Goal: Check status: Check status

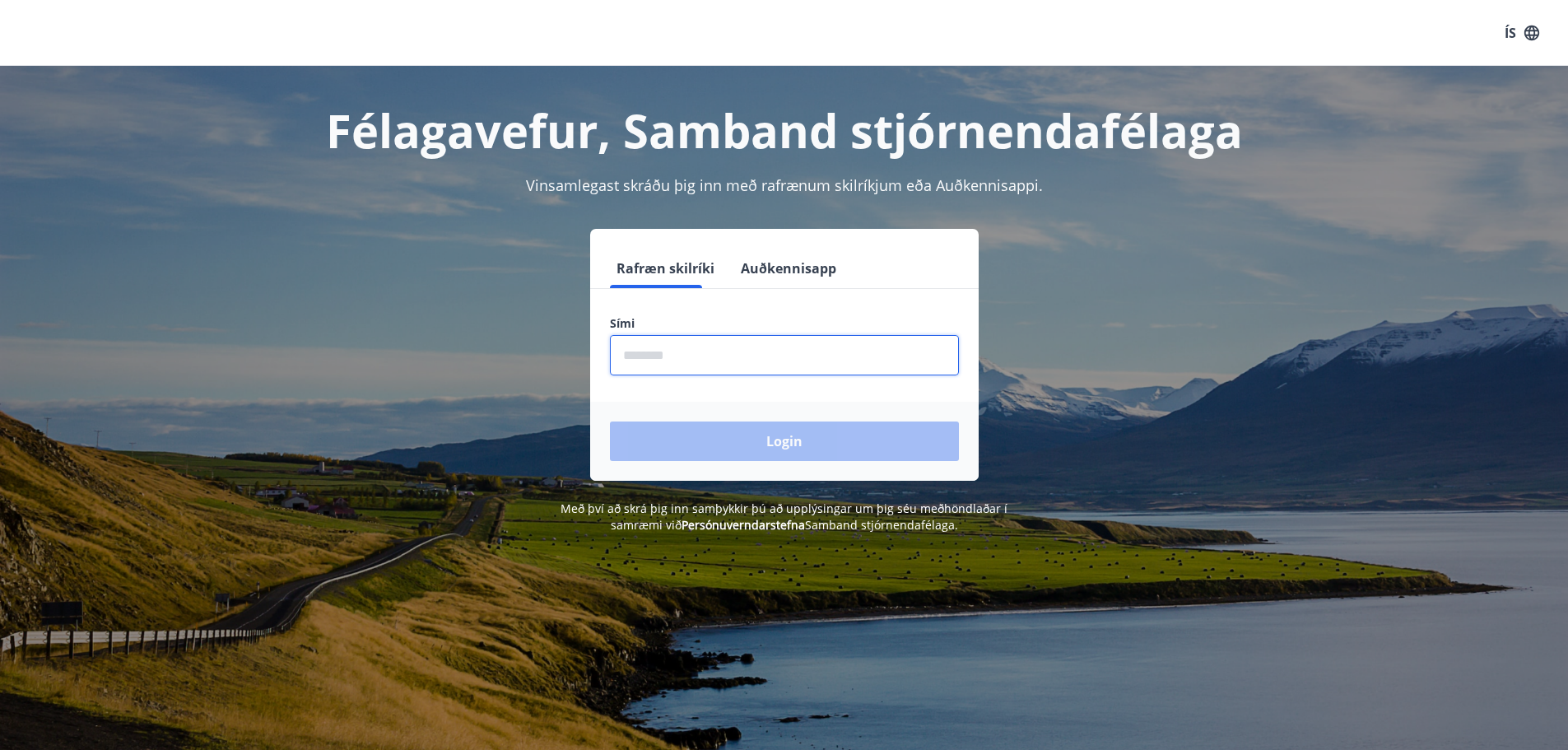
click at [743, 365] on input "phone" at bounding box center [784, 355] width 349 height 40
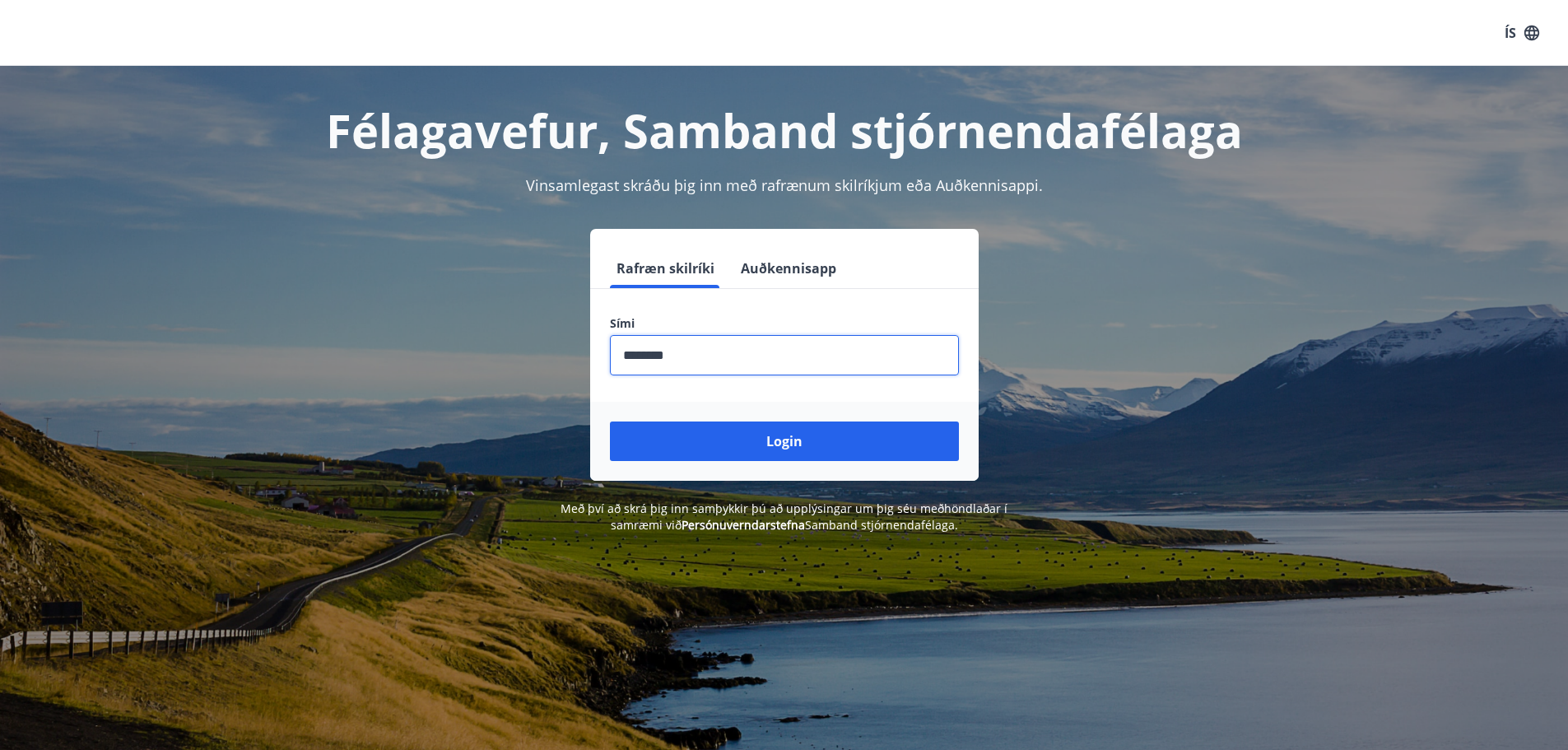
type input "********"
click at [610, 422] on button "Login" at bounding box center [784, 441] width 349 height 40
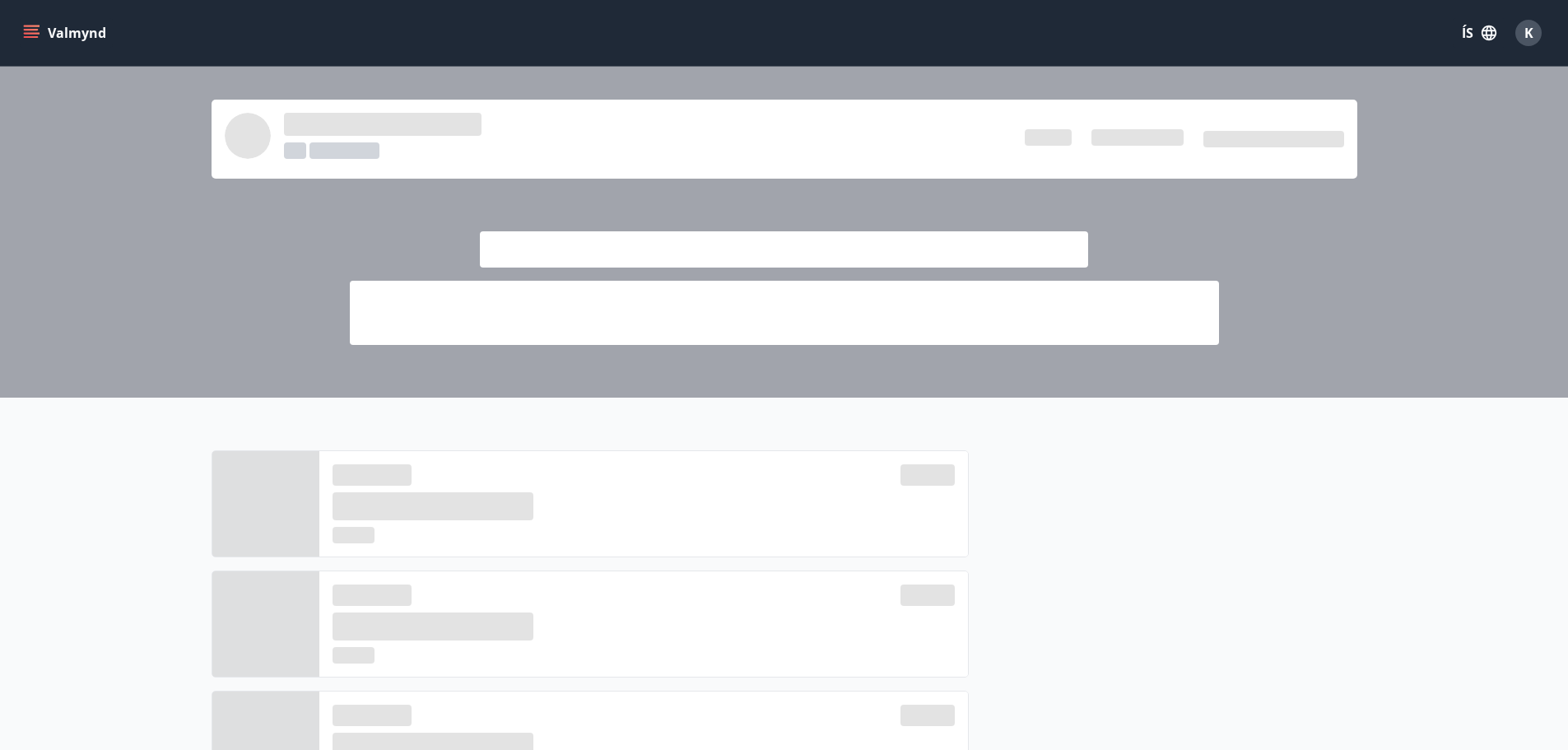
click at [42, 38] on button "Valmynd" at bounding box center [66, 32] width 93 height 29
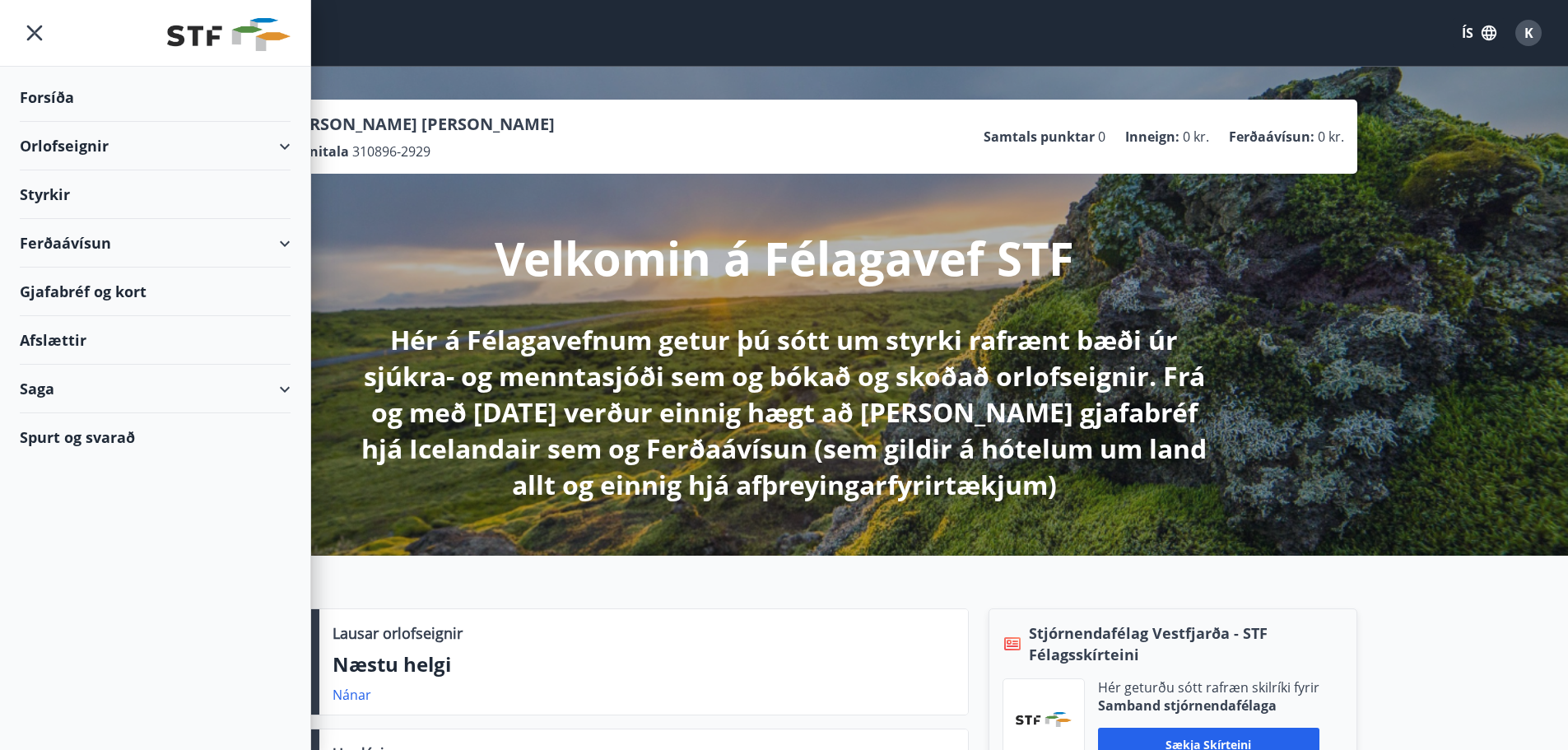
click at [277, 389] on div "Saga" at bounding box center [155, 390] width 271 height 49
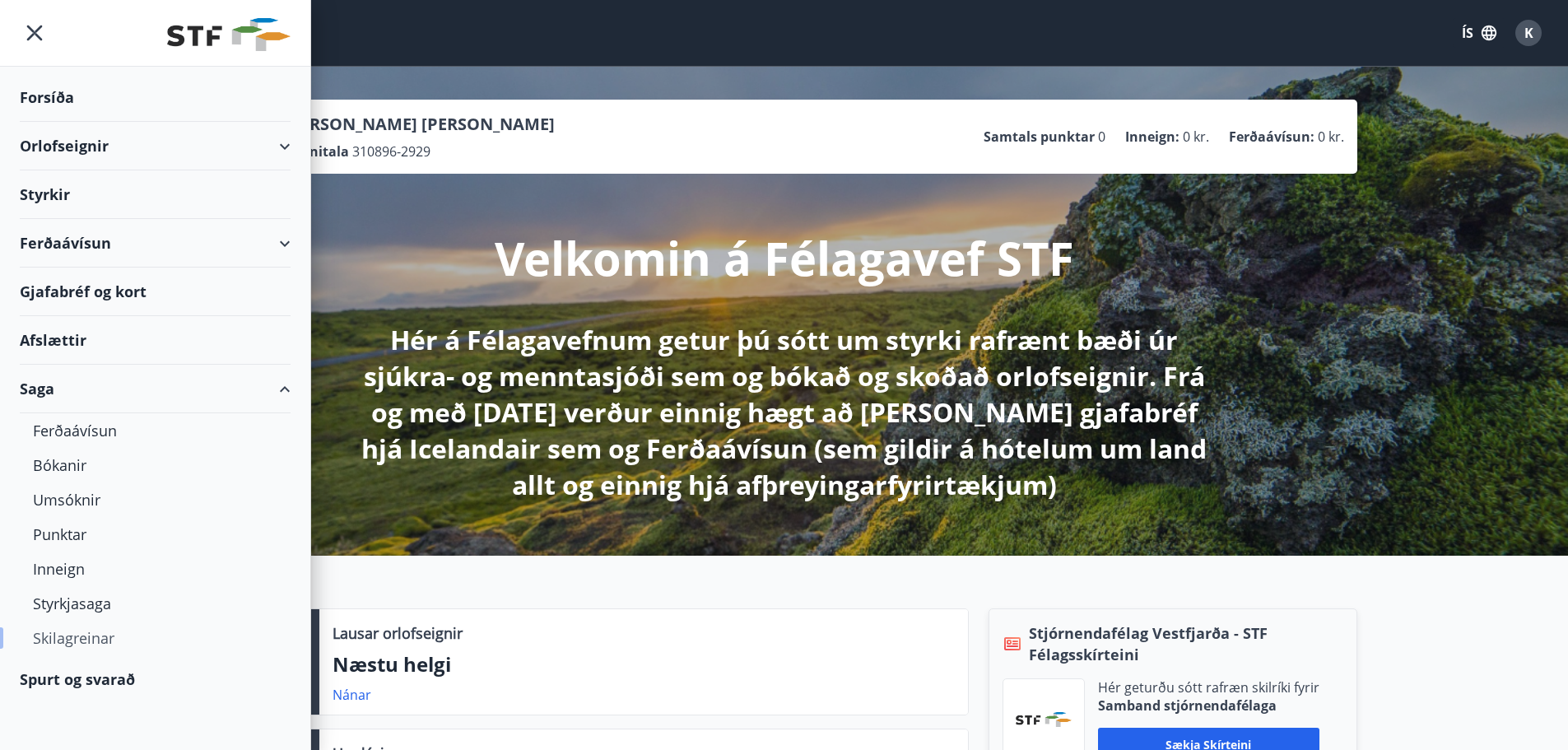
click at [93, 642] on div "Skilagreinar" at bounding box center [155, 638] width 245 height 35
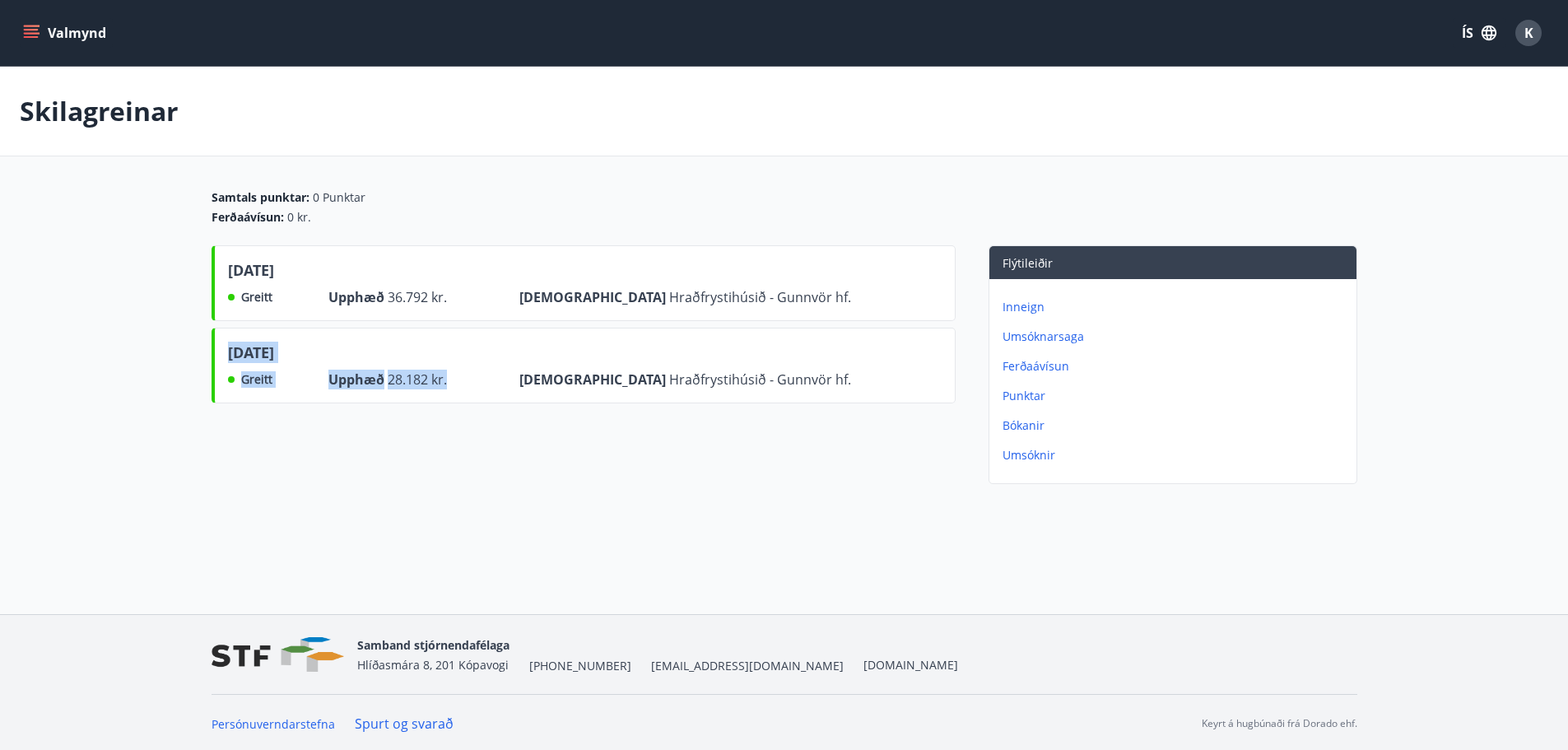
drag, startPoint x: 234, startPoint y: 354, endPoint x: 501, endPoint y: 378, distance: 268.1
click at [501, 378] on div "maí 2025 Greitt Upphæð 28.182 kr. Frá Hraðfrystihúsið - Gunnvör hf." at bounding box center [539, 365] width 623 height 48
click at [501, 378] on div "Greitt Upphæð 28.182 kr. Frá Hraðfrystihúsið - Gunnvör hf." at bounding box center [539, 379] width 623 height 20
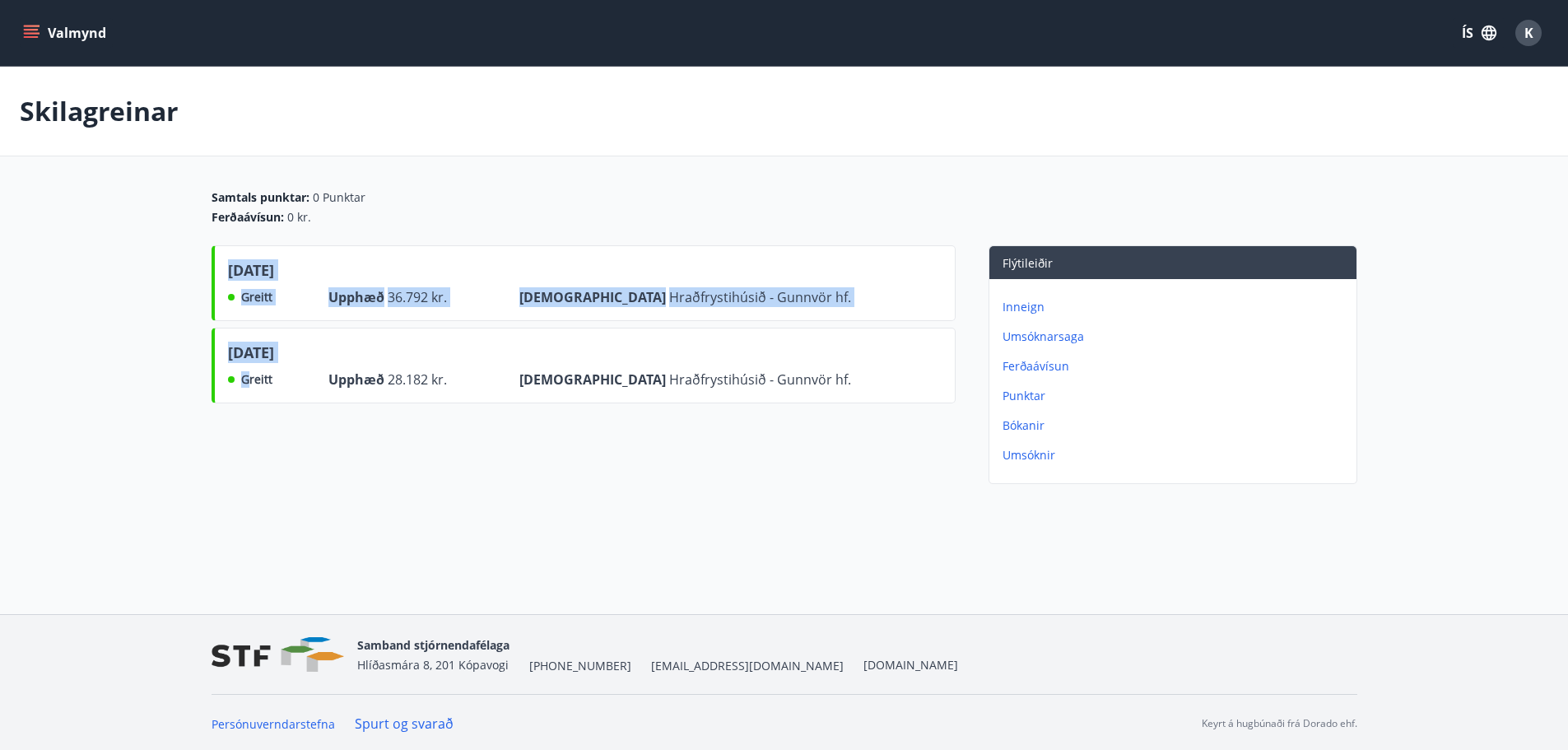
drag, startPoint x: 246, startPoint y: 378, endPoint x: 223, endPoint y: 269, distance: 111.4
click at [223, 269] on div "júní 2025 Greitt Upphæð 36.792 kr. Frá Hraðfrystihúsið - Gunnvör hf. maí 2025 G…" at bounding box center [583, 368] width 744 height 246
click at [298, 267] on div "júní 2025" at bounding box center [539, 274] width 623 height 28
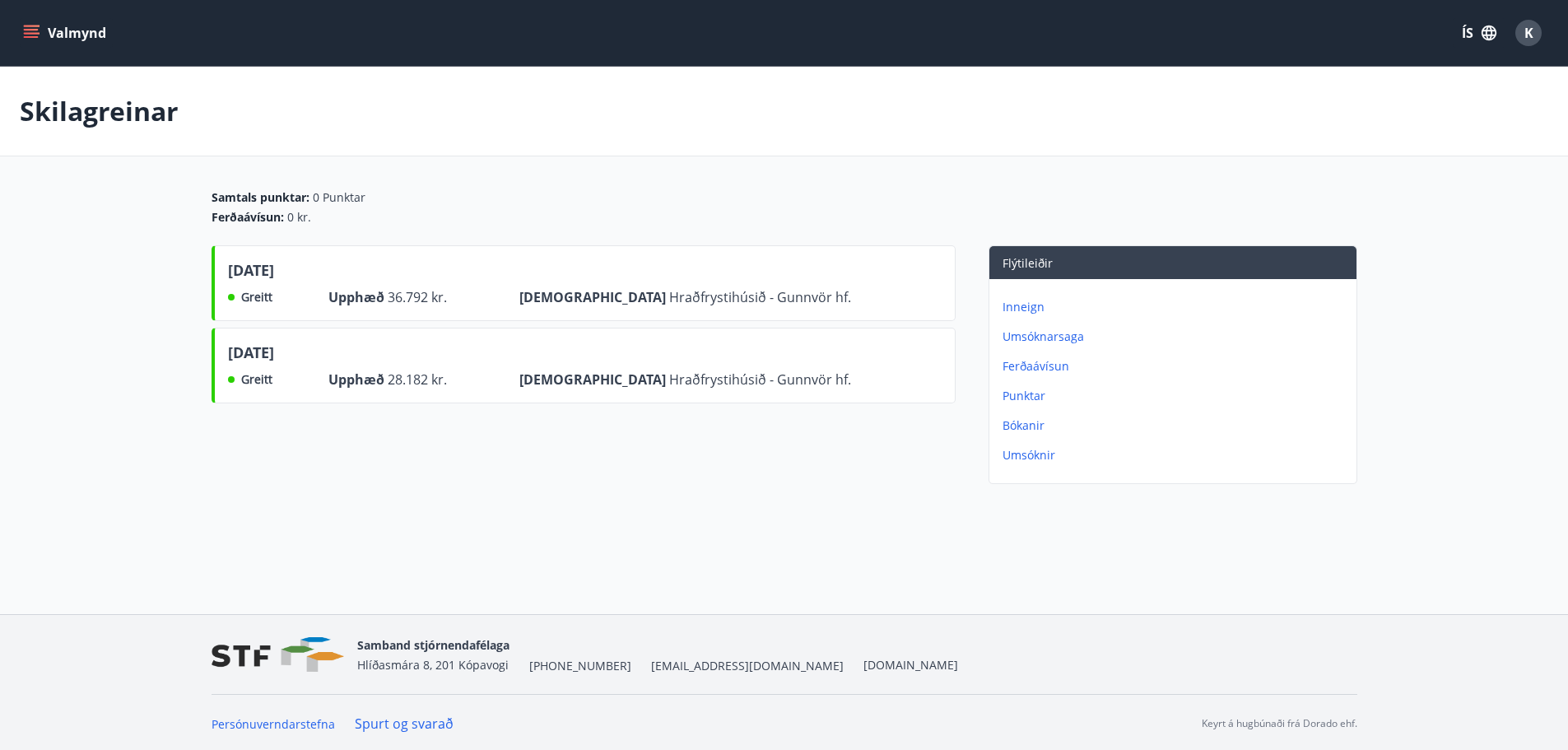
click at [1016, 560] on div "Valmynd ÍS K Skilagreinar Samtals punktar : 0 Punktar Ferðaávísun : 0 kr. júní …" at bounding box center [784, 307] width 1568 height 614
